Goal: Communication & Community: Ask a question

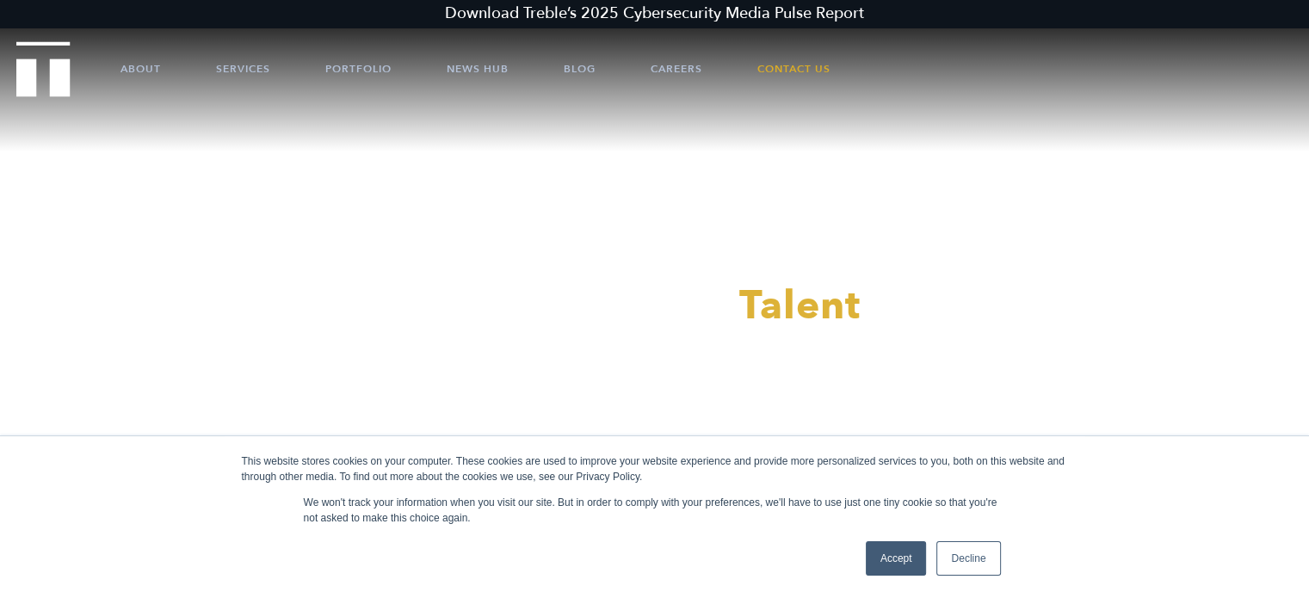
click at [895, 555] on link "Accept" at bounding box center [896, 558] width 61 height 34
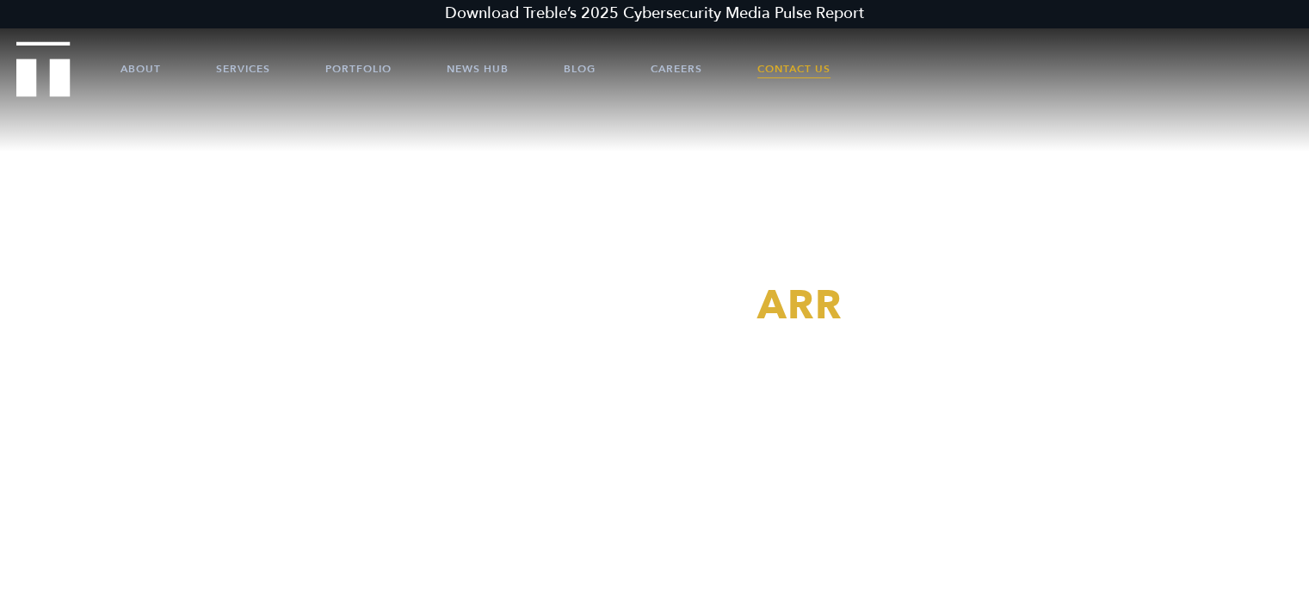
click at [810, 65] on link "Contact Us" at bounding box center [793, 69] width 73 height 52
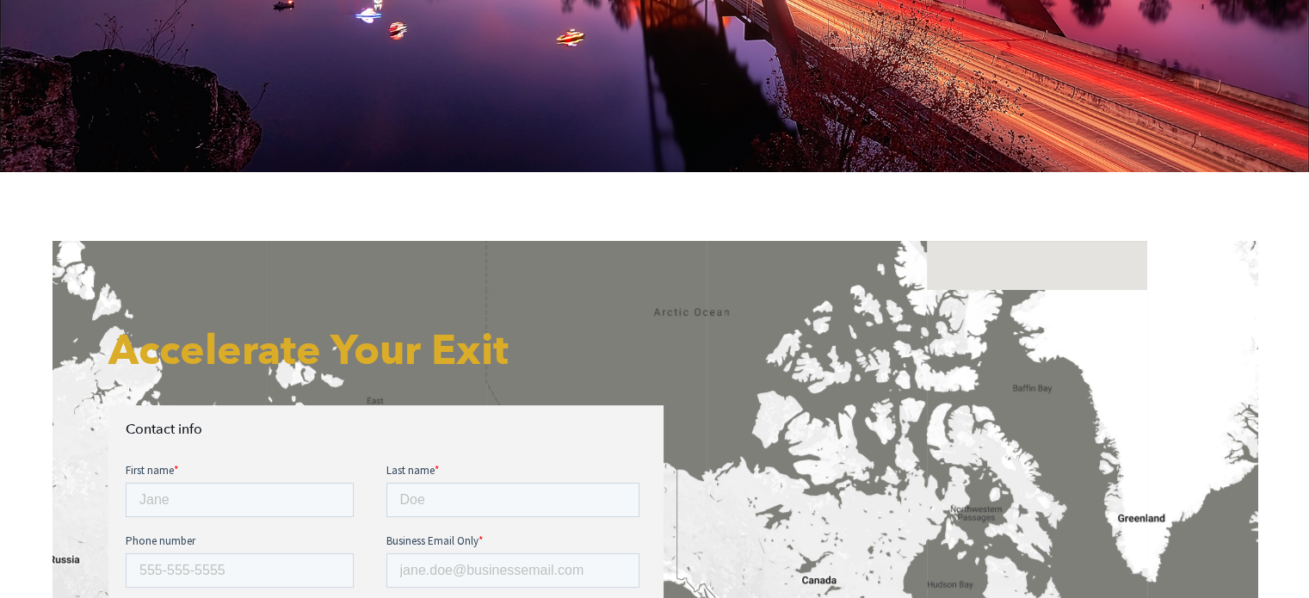
scroll to position [603, 0]
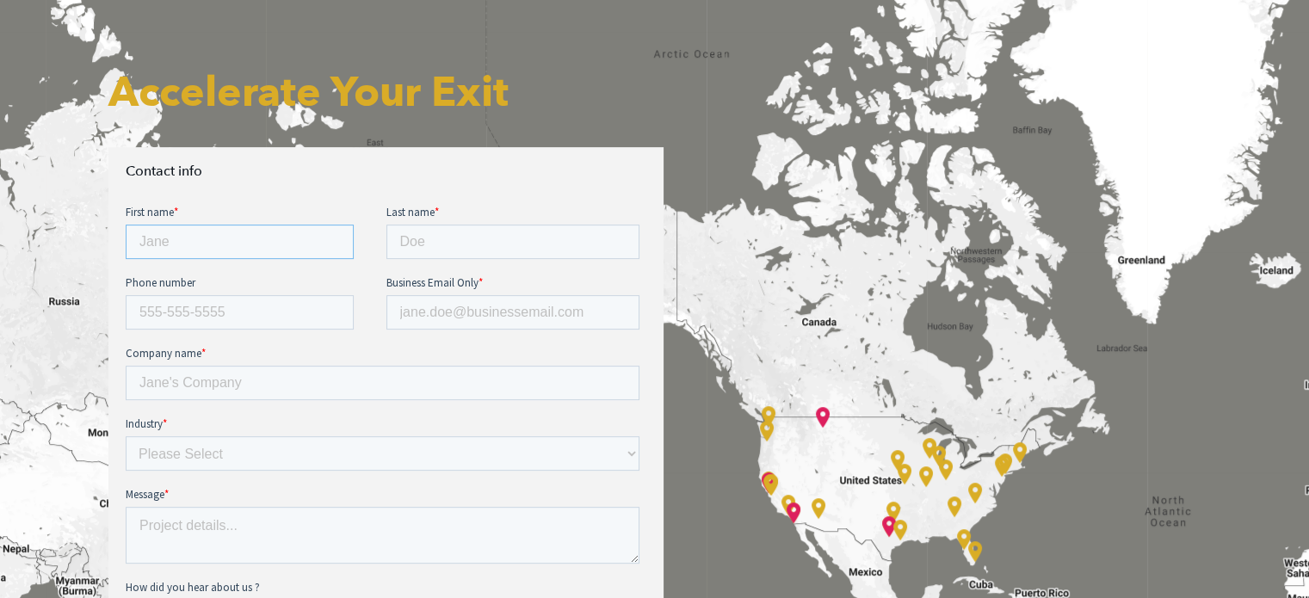
click at [291, 250] on input "First name *" at bounding box center [239, 242] width 228 height 34
type input "Lauren"
type input "Armstrong"
type input "5874366622"
click at [491, 312] on input "Business Email Only *" at bounding box center [513, 312] width 254 height 34
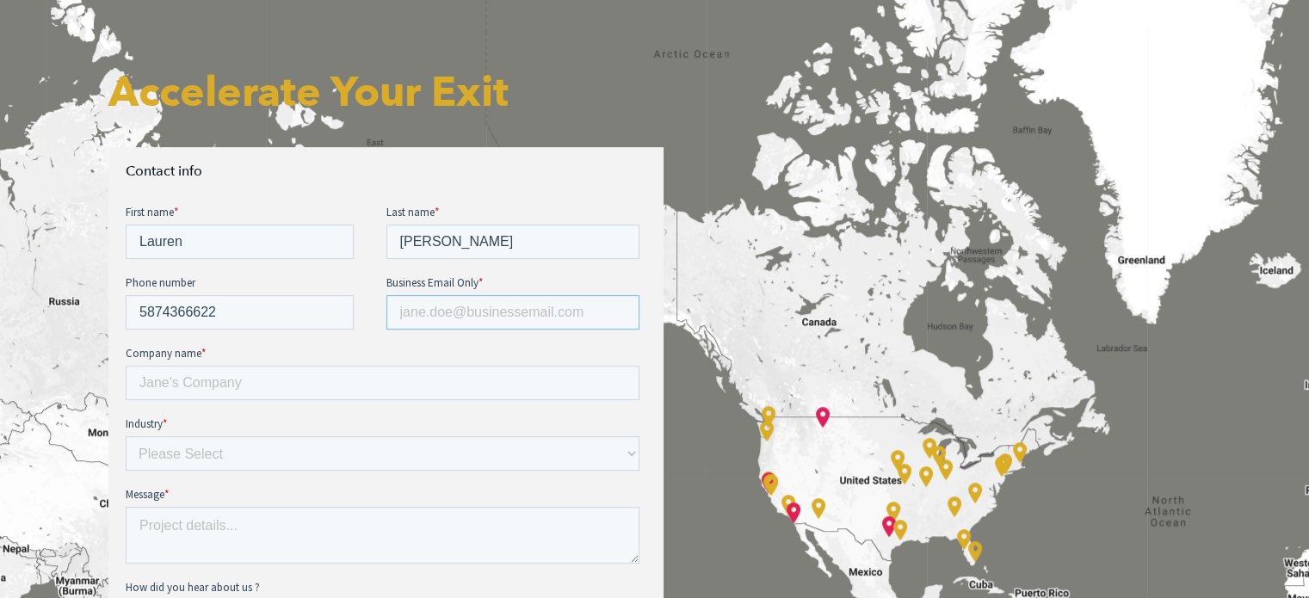
type input "lauren@beaconaicenters.com"
click at [349, 389] on input "Company name *" at bounding box center [382, 383] width 514 height 34
type input "Beacon AI Centers"
click at [380, 443] on select "Please Select E-commerce AI API Big Data Bio Tech (including Life Sciences) Blo…" at bounding box center [382, 453] width 514 height 34
select select "Other"
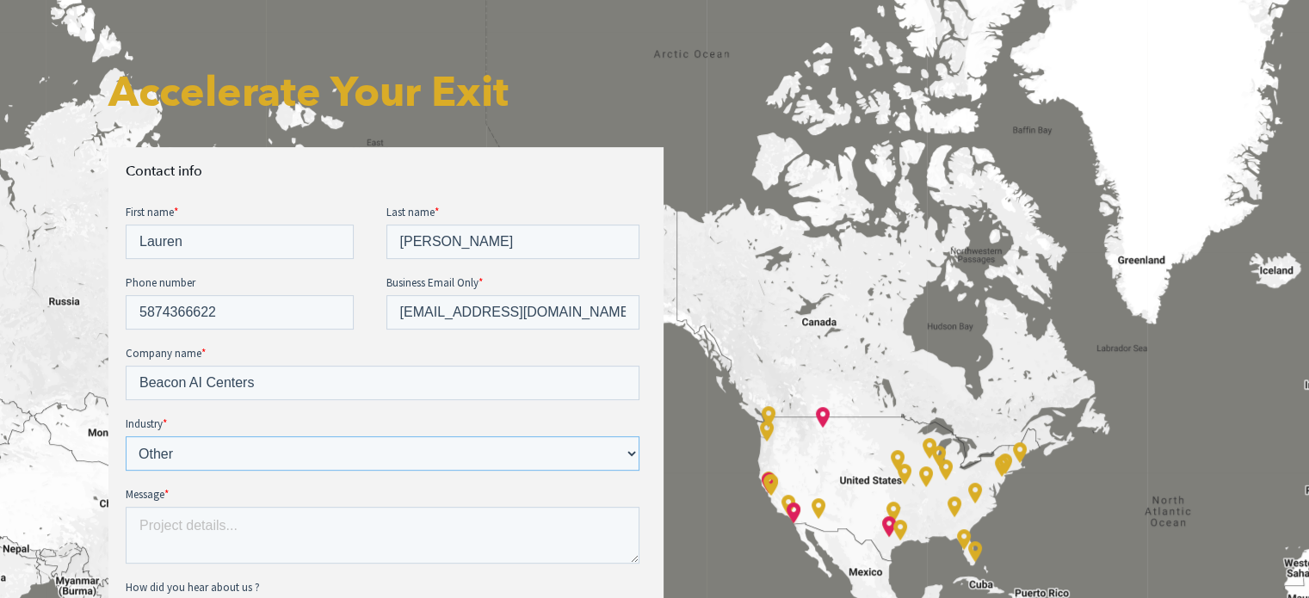
click at [125, 436] on select "Please Select E-commerce AI API Big Data Bio Tech (including Life Sciences) Blo…" at bounding box center [382, 453] width 514 height 34
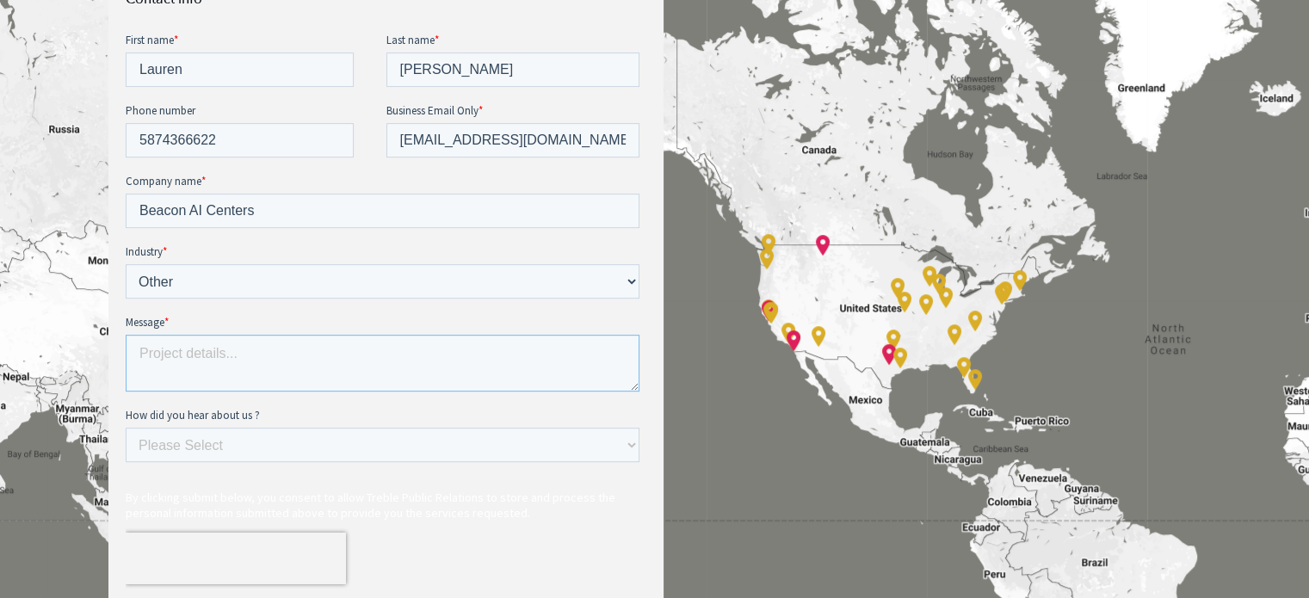
click at [260, 360] on textarea "Message *" at bounding box center [382, 363] width 514 height 57
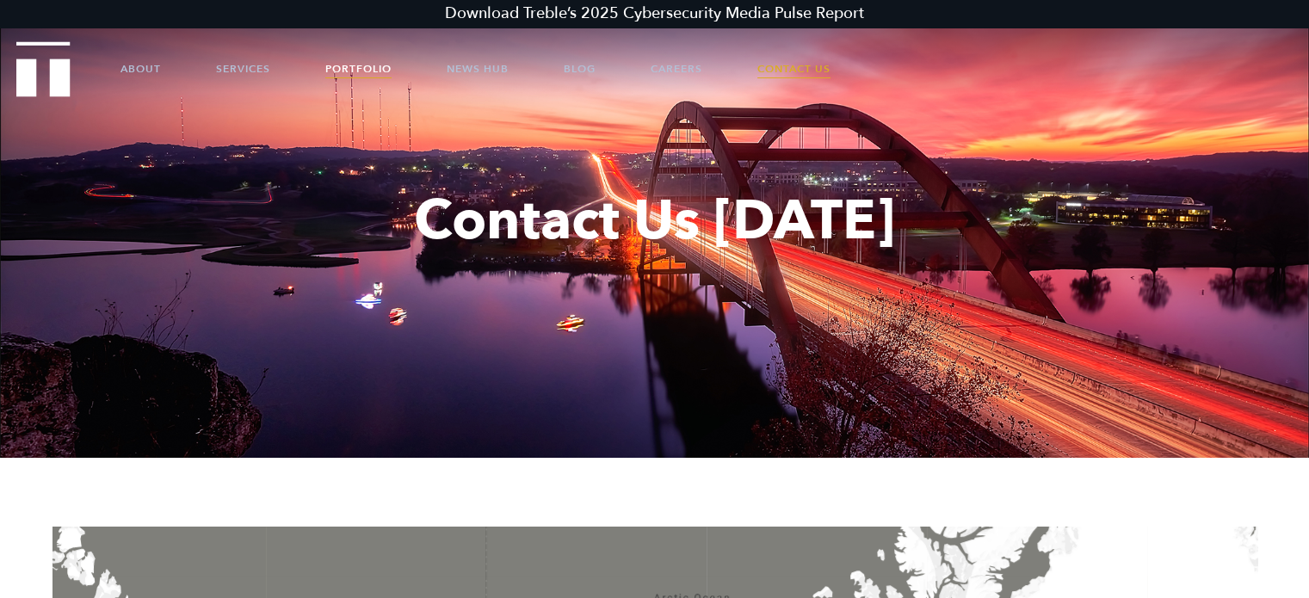
scroll to position [86, 0]
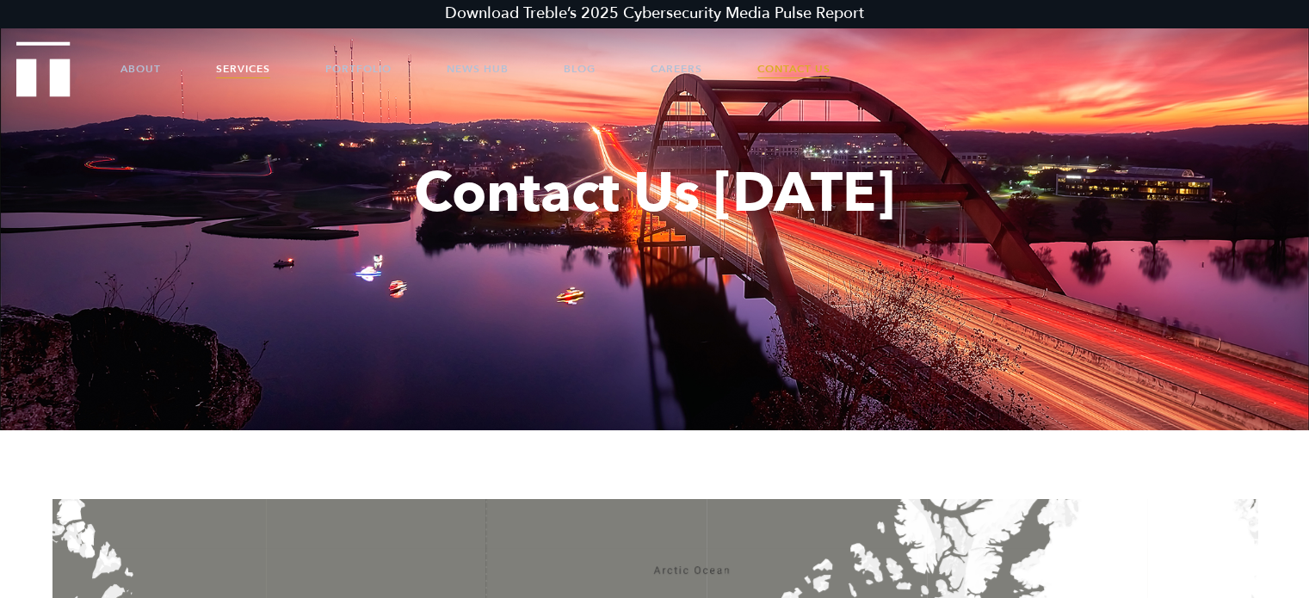
click at [226, 66] on link "Services" at bounding box center [243, 69] width 54 height 52
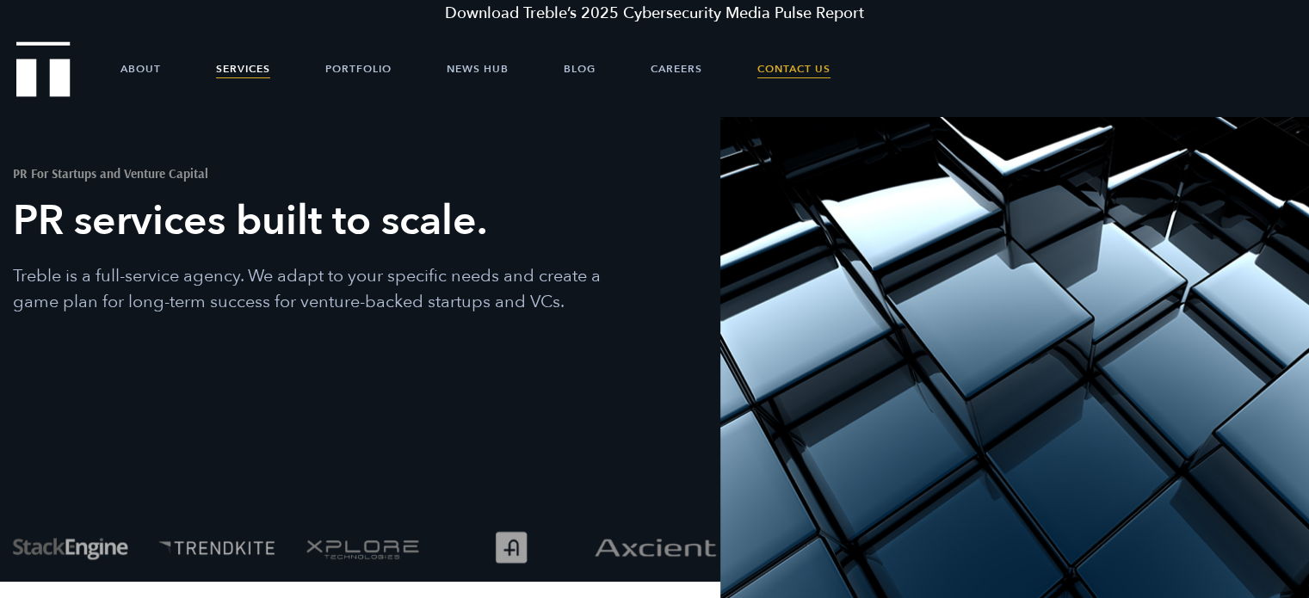
click at [770, 66] on link "Contact Us" at bounding box center [793, 69] width 73 height 52
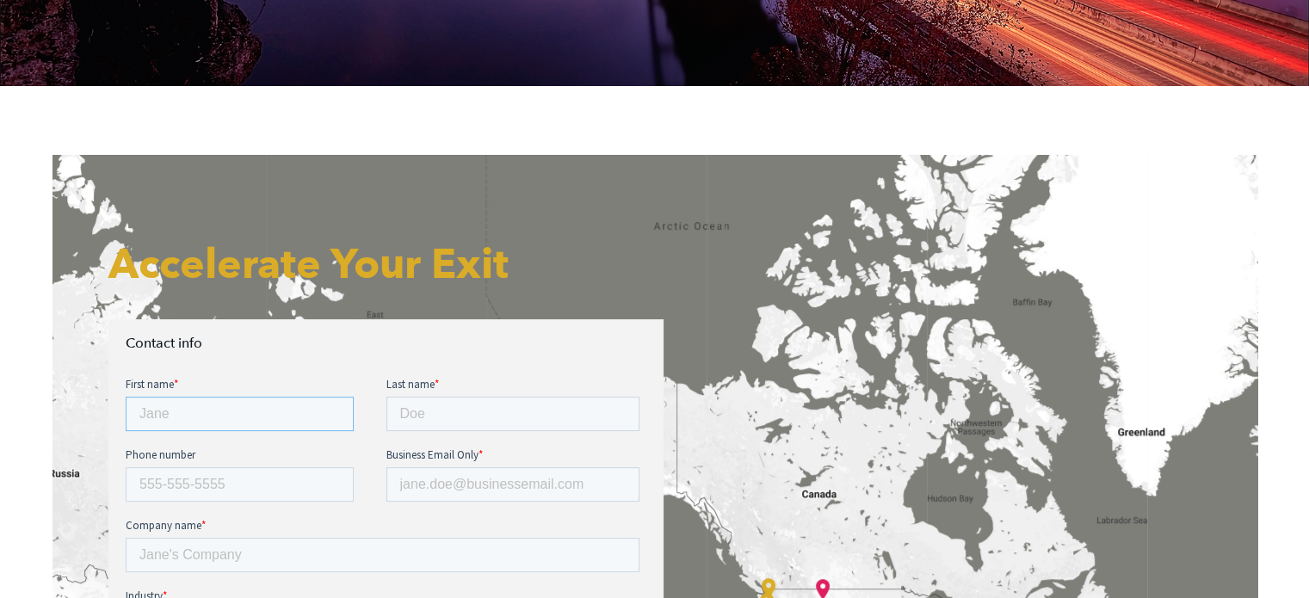
click at [157, 427] on input "First name *" at bounding box center [239, 414] width 228 height 34
type input "Lauren"
type input "Armstrong"
type input "5874366622"
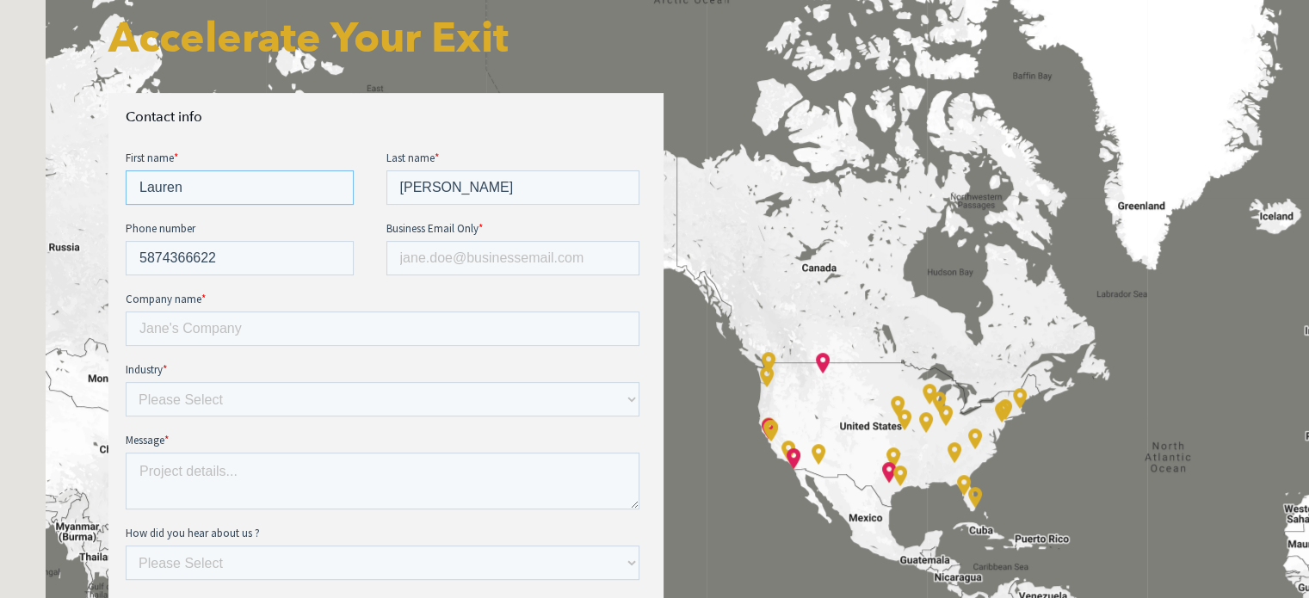
scroll to position [689, 0]
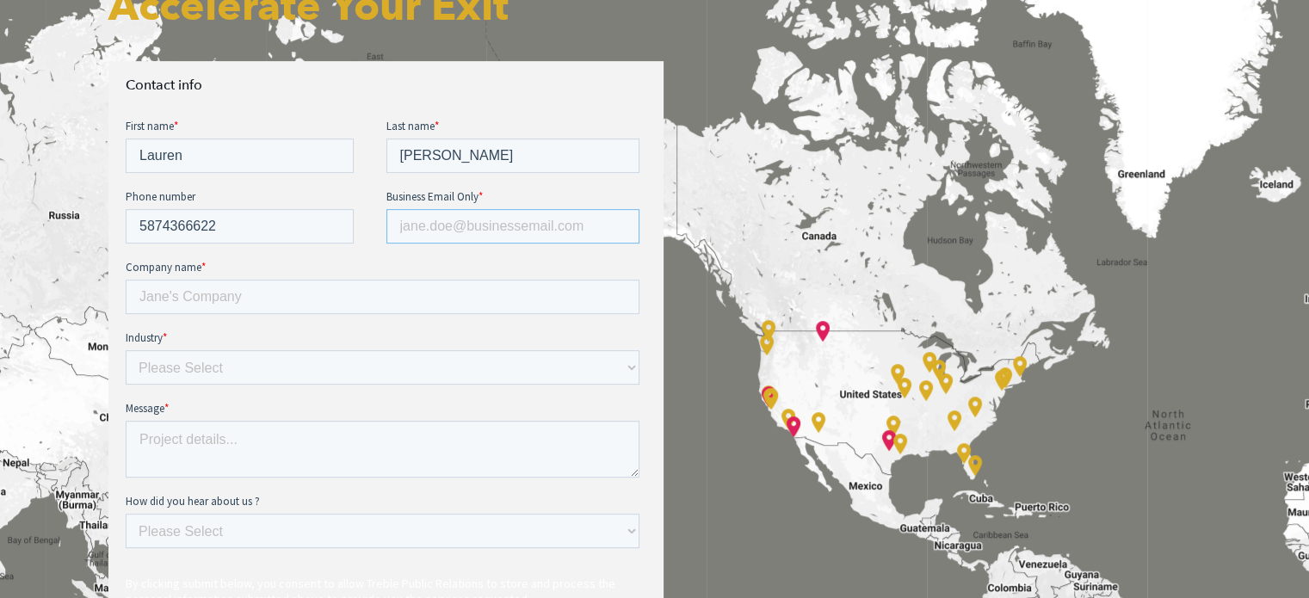
click at [489, 223] on input "Business Email Only *" at bounding box center [513, 226] width 254 height 34
type input "lauren@beaconaicenters.com"
click at [352, 318] on fieldset "Company name *" at bounding box center [385, 294] width 521 height 71
click at [354, 296] on input "Company name *" at bounding box center [382, 297] width 514 height 34
type input "Beacon AI Centers"
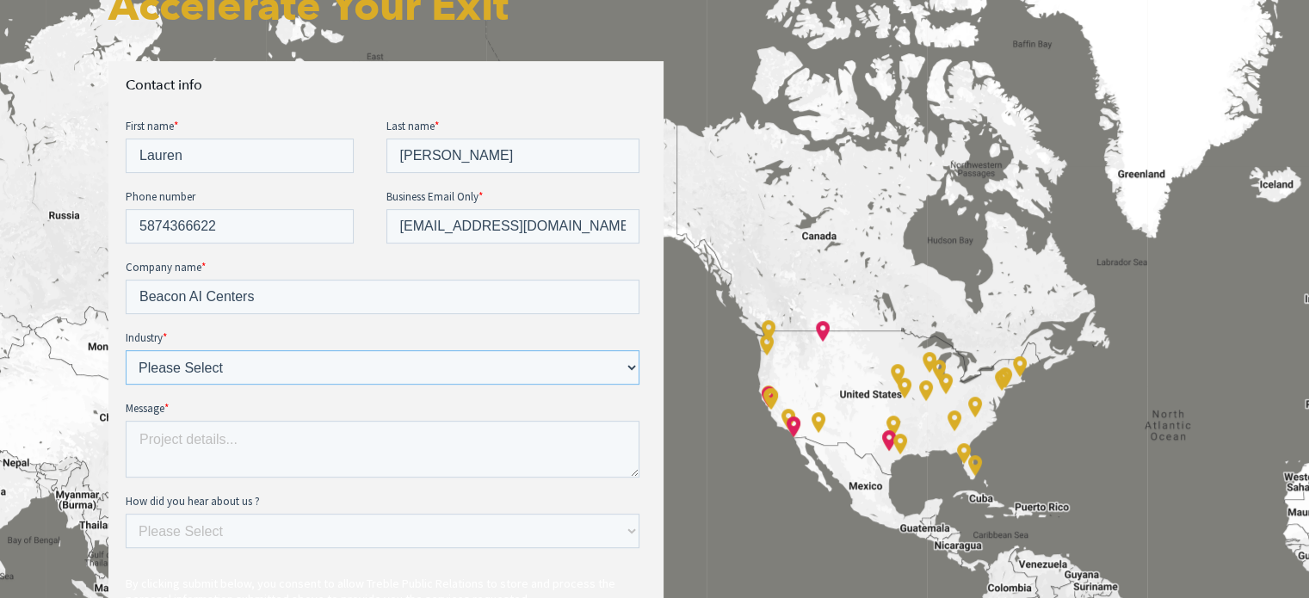
click at [269, 367] on select "Please Select E-commerce AI API Big Data Bio Tech (including Life Sciences) Blo…" at bounding box center [382, 367] width 514 height 34
select select "Other"
click at [125, 350] on select "Please Select E-commerce AI API Big Data Bio Tech (including Life Sciences) Blo…" at bounding box center [382, 367] width 514 height 34
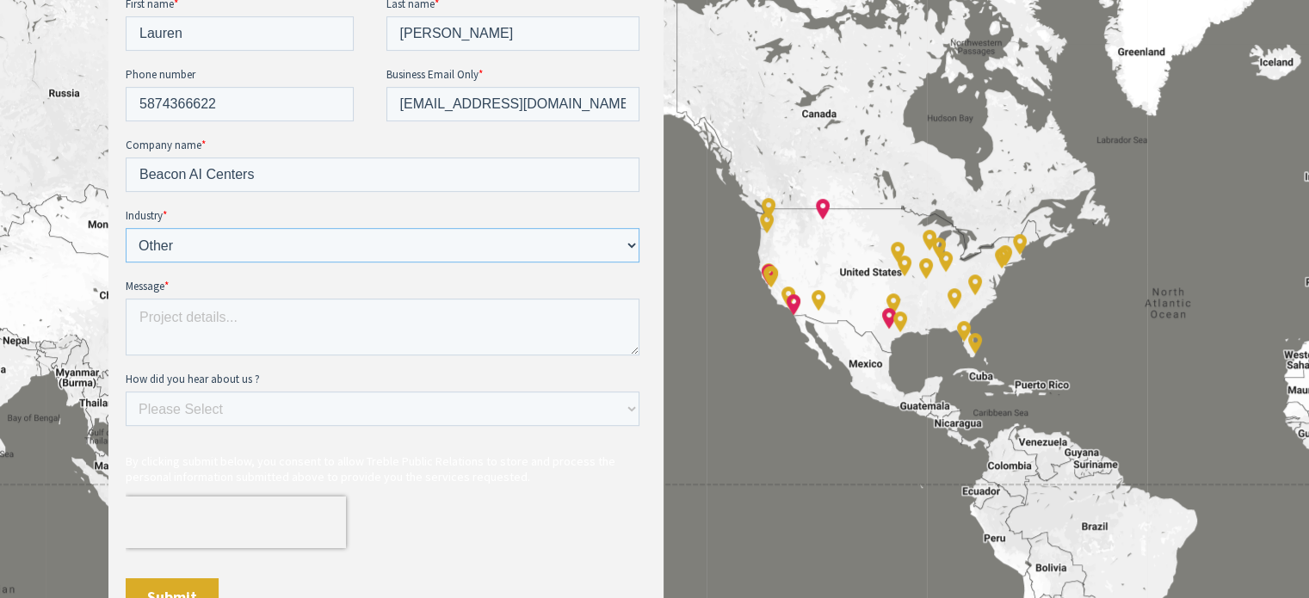
scroll to position [861, 0]
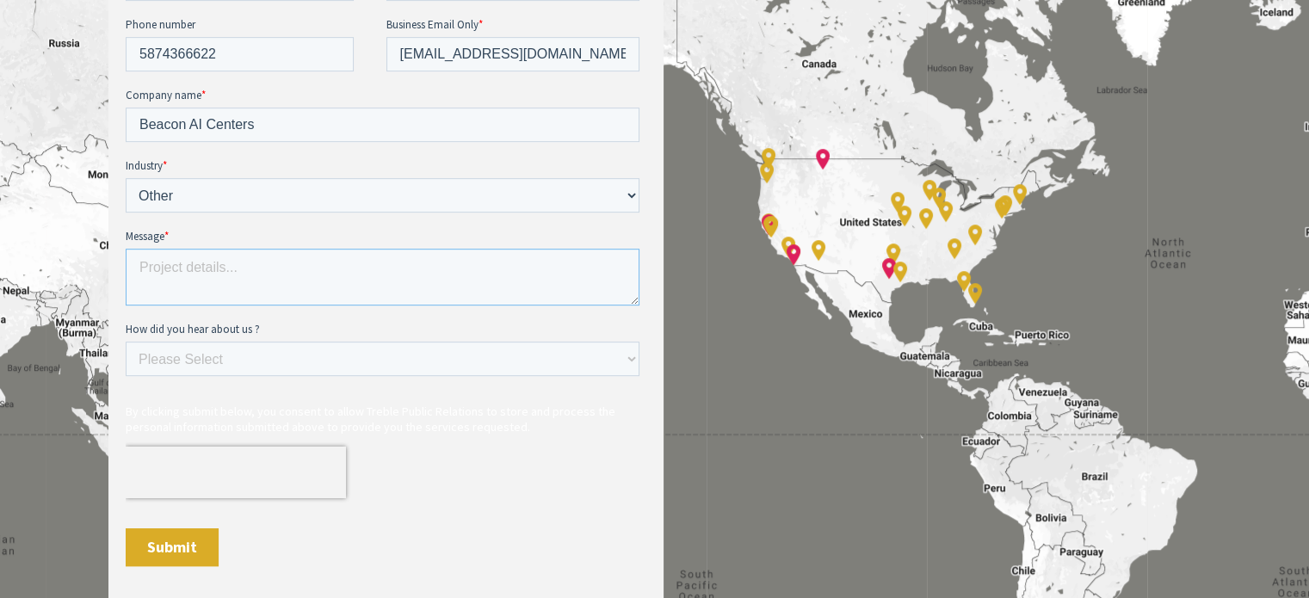
click at [213, 254] on textarea "Message *" at bounding box center [382, 277] width 514 height 57
paste textarea "Beacon AI Centers is expanding rapidly in the AI data center sector across Nort…"
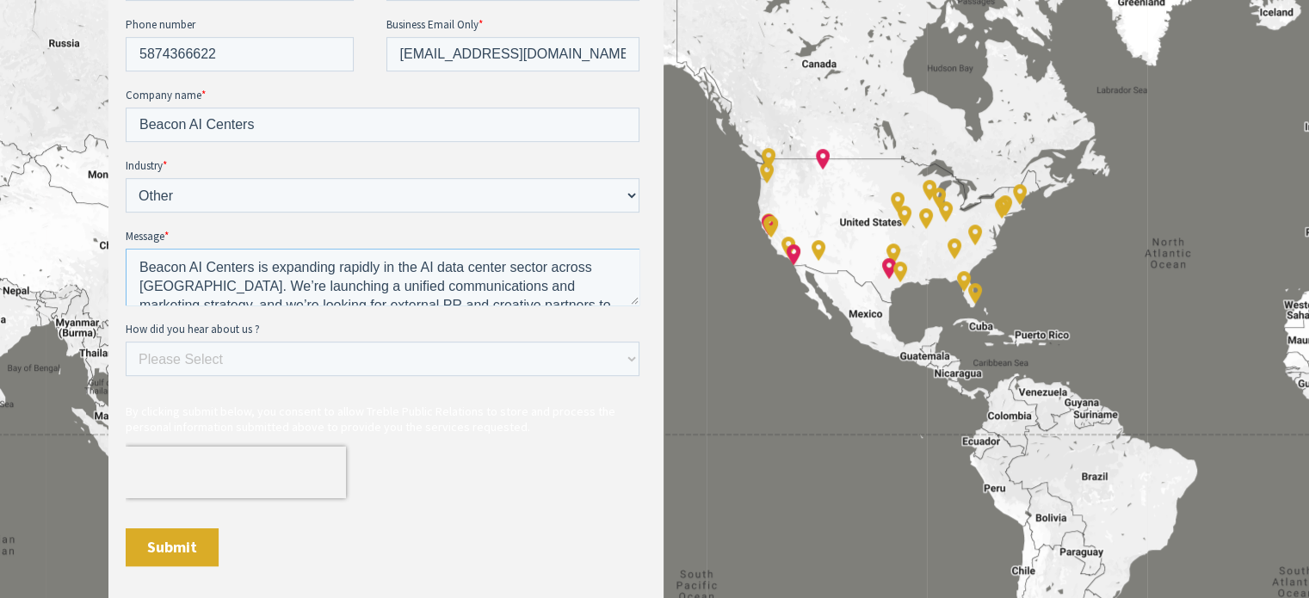
scroll to position [34, 0]
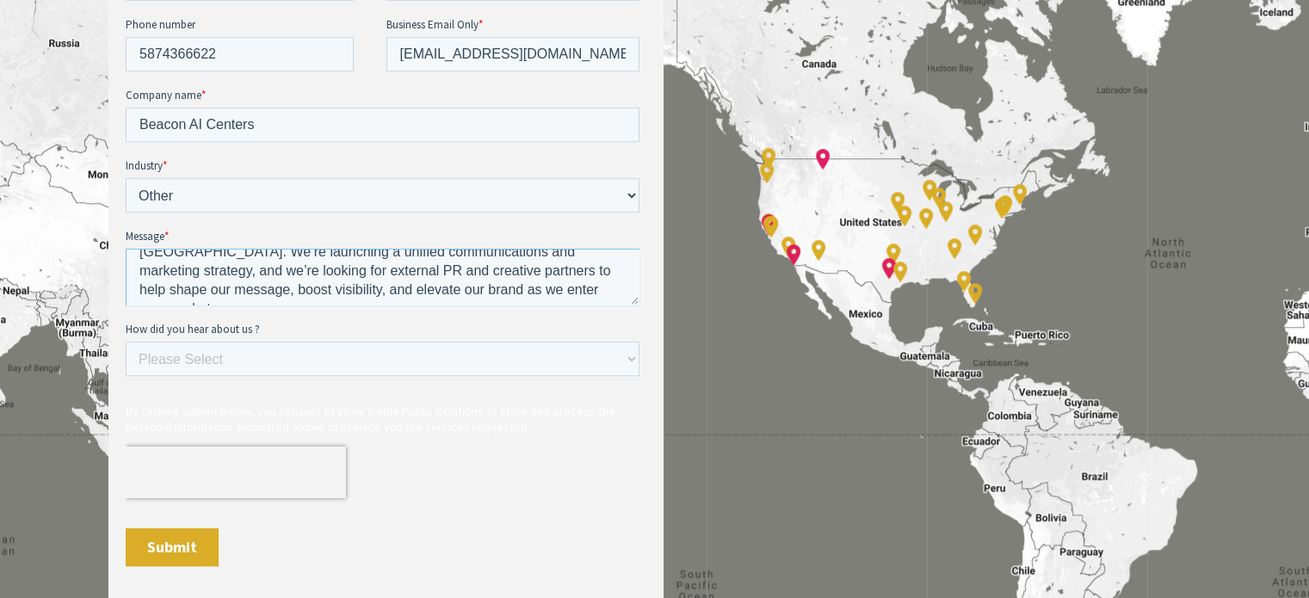
drag, startPoint x: 479, startPoint y: 268, endPoint x: 379, endPoint y: 268, distance: 100.7
click at [379, 268] on textarea "Beacon AI Centers is expanding rapidly in the AI data center sector across Nort…" at bounding box center [382, 277] width 514 height 57
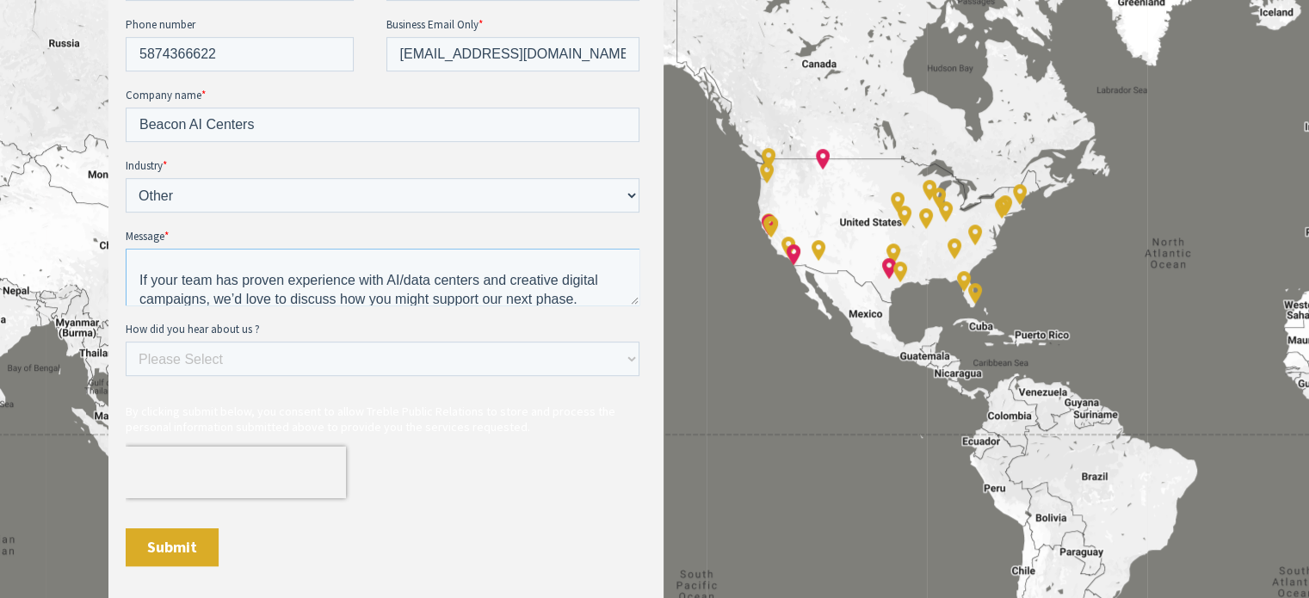
scroll to position [95, 0]
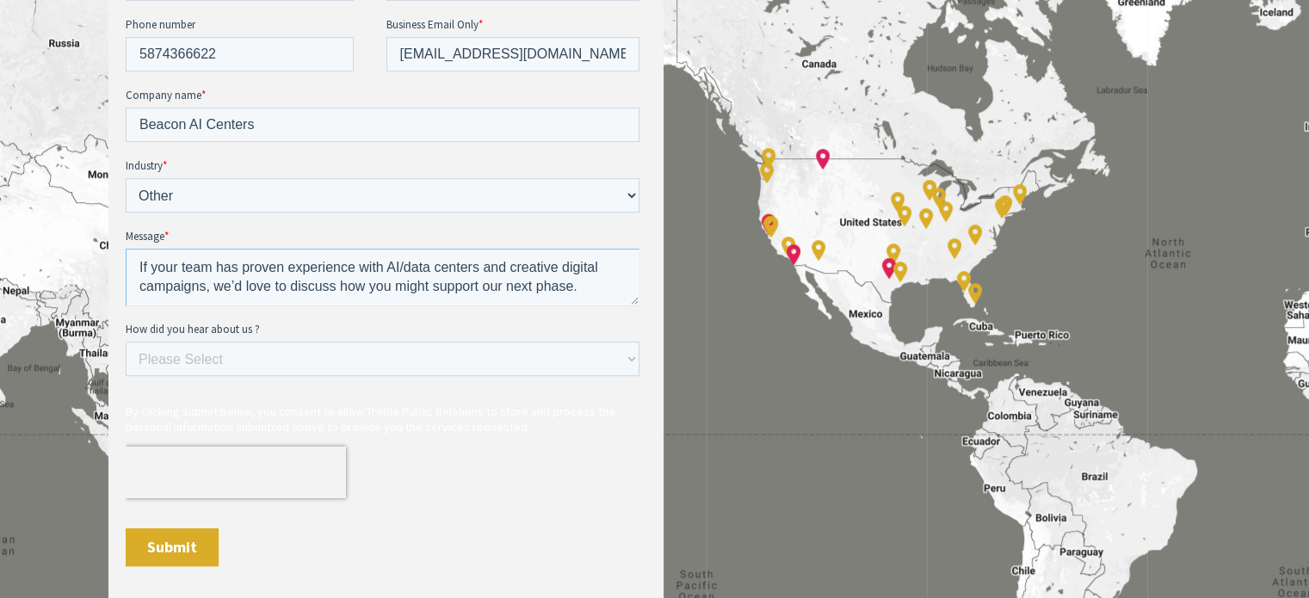
click at [566, 273] on textarea "Beacon AI Centers is expanding rapidly in the AI data center sector across Nort…" at bounding box center [382, 277] width 514 height 57
click at [507, 264] on textarea "Beacon AI Centers is expanding rapidly in the AI data center sector across Nort…" at bounding box center [382, 277] width 514 height 57
drag, startPoint x: 508, startPoint y: 268, endPoint x: 202, endPoint y: 288, distance: 306.3
click at [202, 288] on textarea "Beacon AI Centers is expanding rapidly in the AI data center sector across Nort…" at bounding box center [382, 277] width 514 height 57
type textarea "Beacon AI Centers is expanding rapidly in the AI data center sector across Nort…"
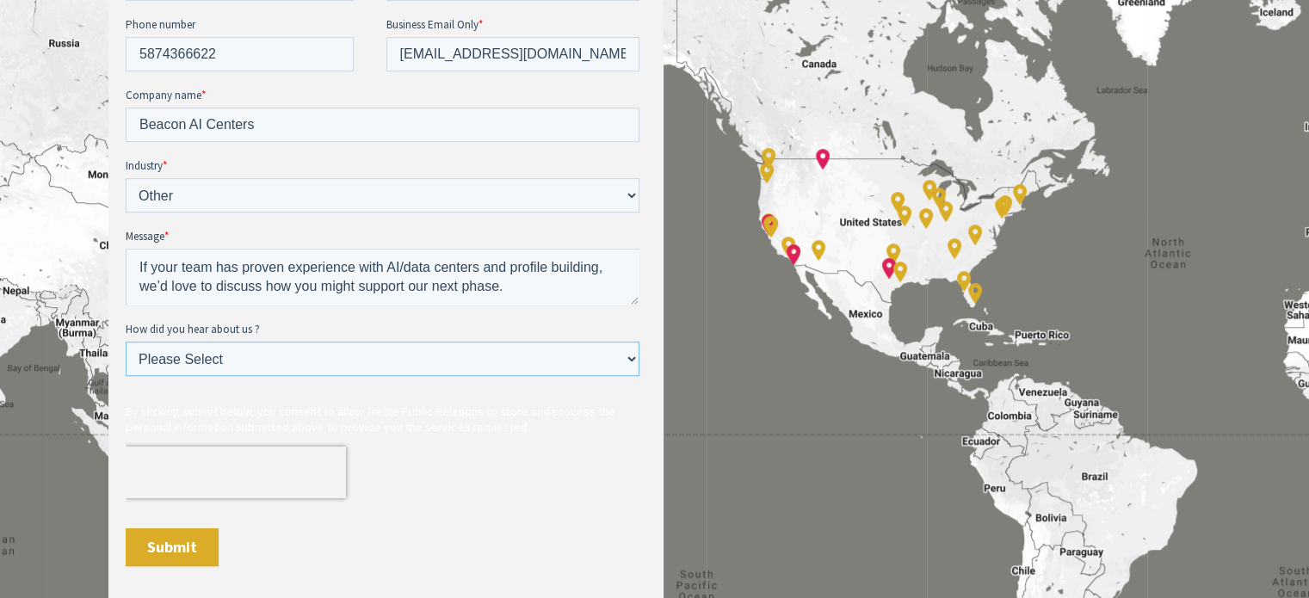
click at [312, 351] on select "Please Select Ad online Social media Video Another website Word of mouth Job li…" at bounding box center [382, 359] width 514 height 34
select select "Search online"
click at [125, 376] on select "Please Select Ad online Social media Video Another website Word of mouth Job li…" at bounding box center [382, 359] width 514 height 34
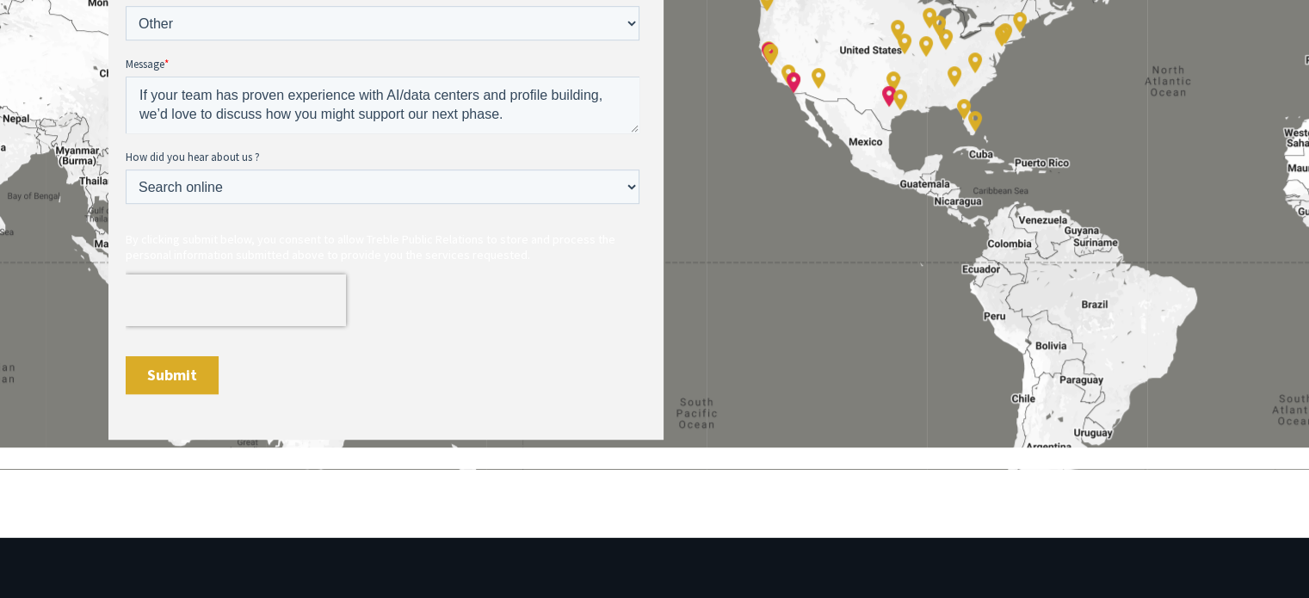
click at [153, 376] on input "Submit" at bounding box center [171, 375] width 93 height 38
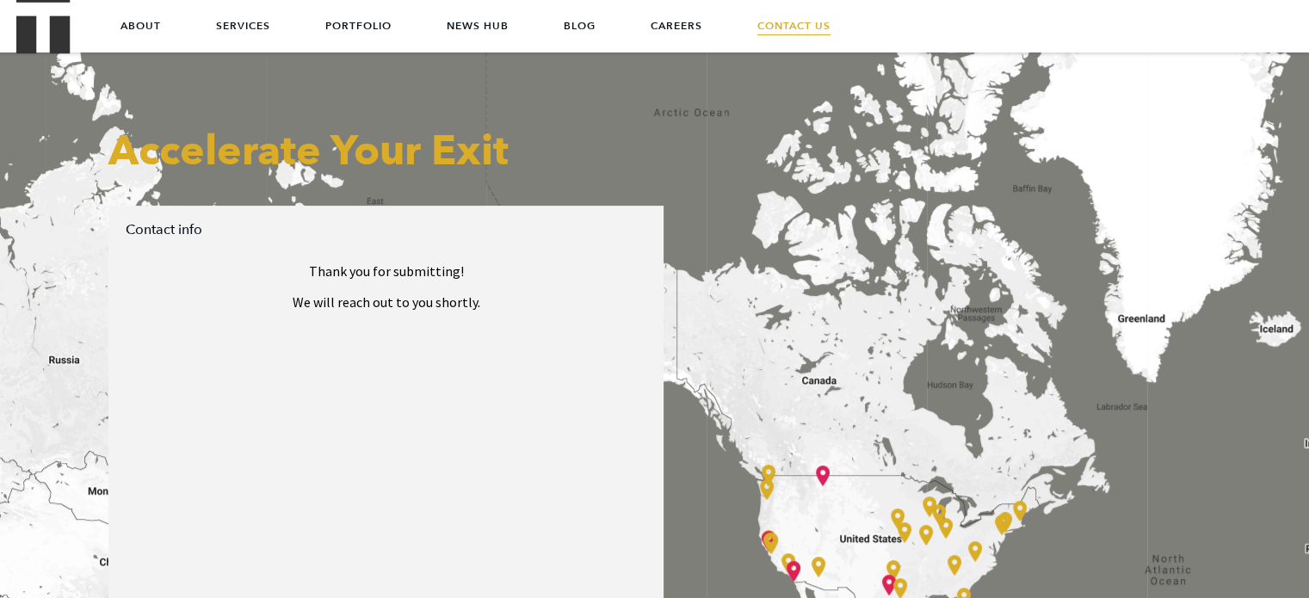
scroll to position [430, 0]
